Goal: Task Accomplishment & Management: Manage account settings

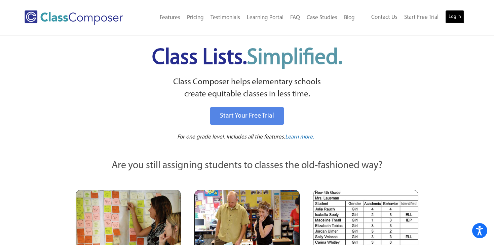
click at [454, 20] on link "Log In" at bounding box center [454, 16] width 19 height 13
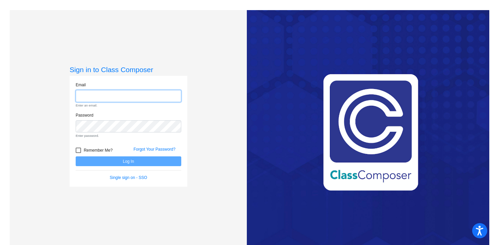
type input "meral.sheta@asd.edu.qa"
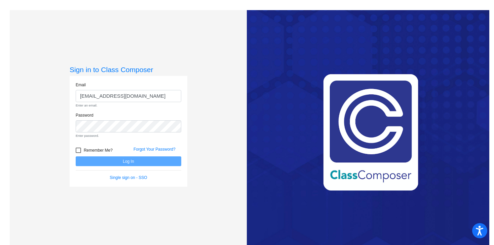
click at [80, 151] on form "Email meral.sheta@asd.edu.qa Enter an email. Password Enter password. Remember …" at bounding box center [129, 131] width 106 height 99
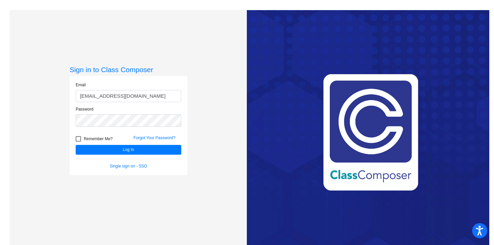
click at [74, 140] on div "Remember Me?" at bounding box center [100, 140] width 58 height 10
click at [76, 137] on div at bounding box center [78, 138] width 5 height 5
click at [78, 141] on input "Remember Me?" at bounding box center [78, 141] width 0 height 0
checkbox input "true"
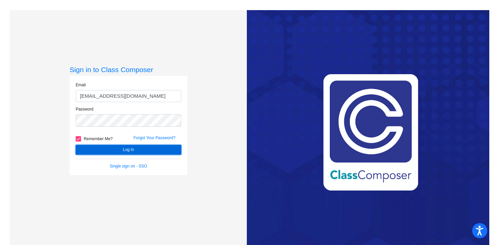
click at [88, 148] on button "Log In" at bounding box center [129, 150] width 106 height 10
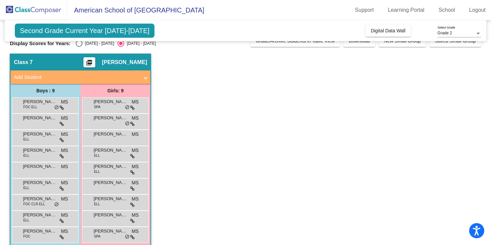
scroll to position [19, 0]
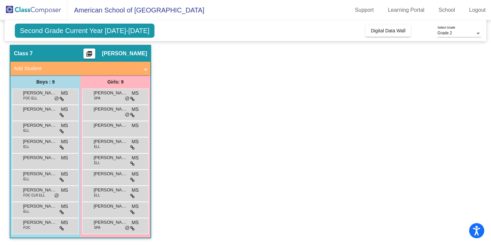
click at [185, 145] on app-classroom "Class 7 picture_as_pdf Meral Sheta Add Student First Name Last Name Student Id …" at bounding box center [245, 145] width 471 height 200
